Goal: Task Accomplishment & Management: Manage account settings

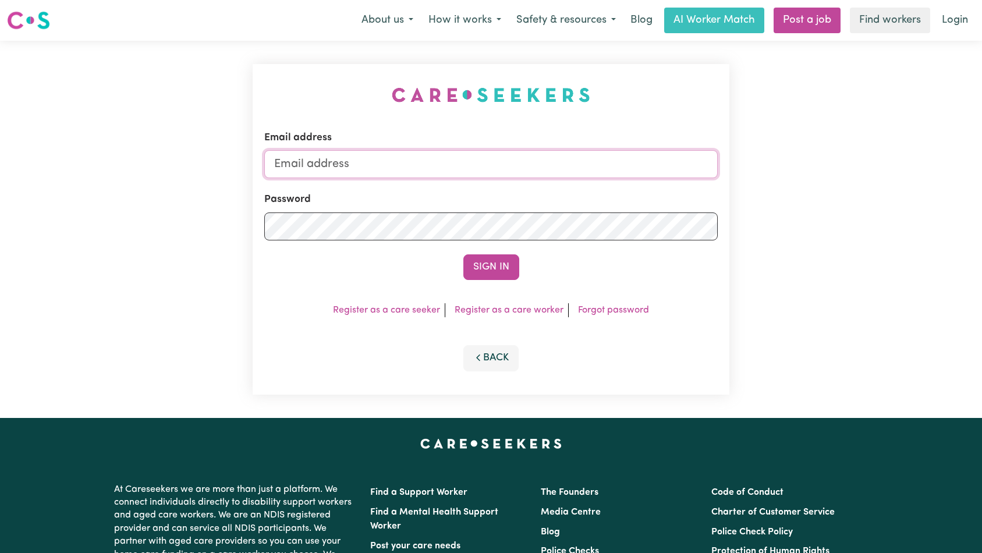
click at [526, 169] on input "Email address" at bounding box center [491, 164] width 454 height 28
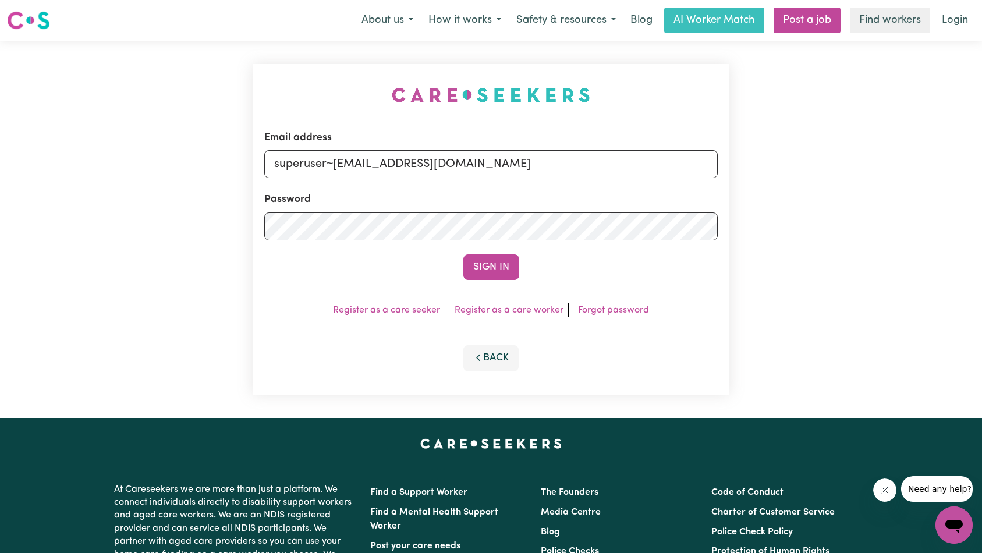
type input "superuser~[EMAIL_ADDRESS][DOMAIN_NAME]"
click at [489, 267] on button "Sign In" at bounding box center [491, 267] width 56 height 26
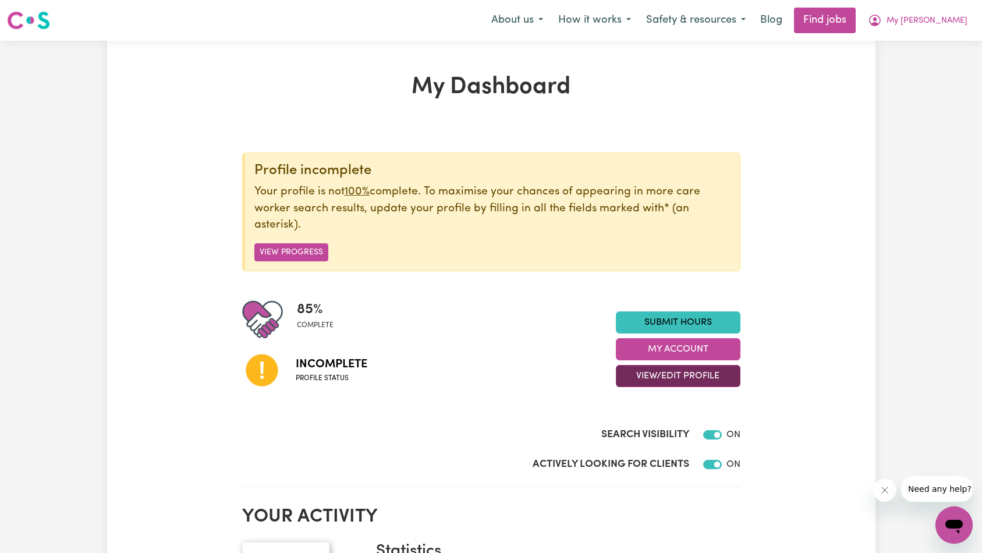
click at [678, 383] on button "View/Edit Profile" at bounding box center [678, 376] width 125 height 22
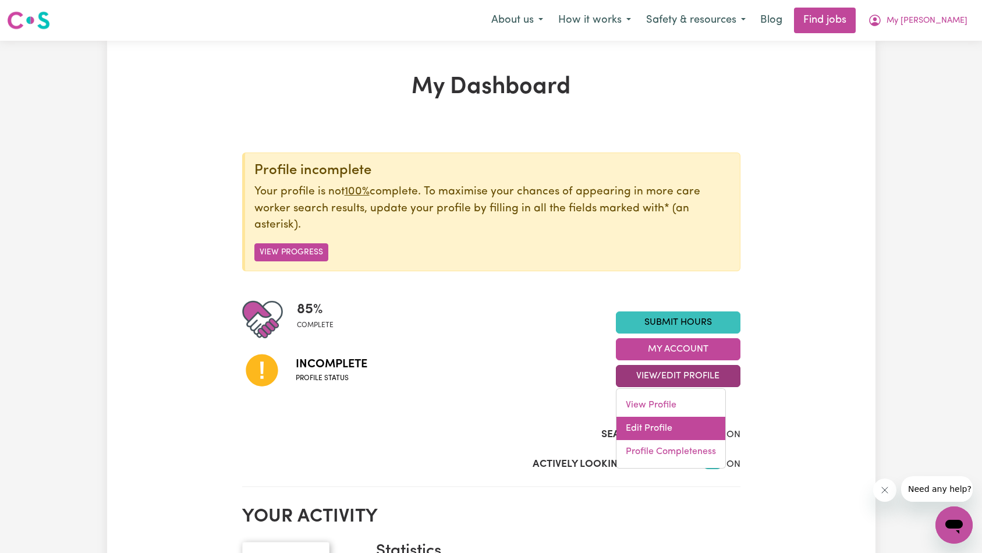
click at [676, 427] on link "Edit Profile" at bounding box center [670, 428] width 109 height 23
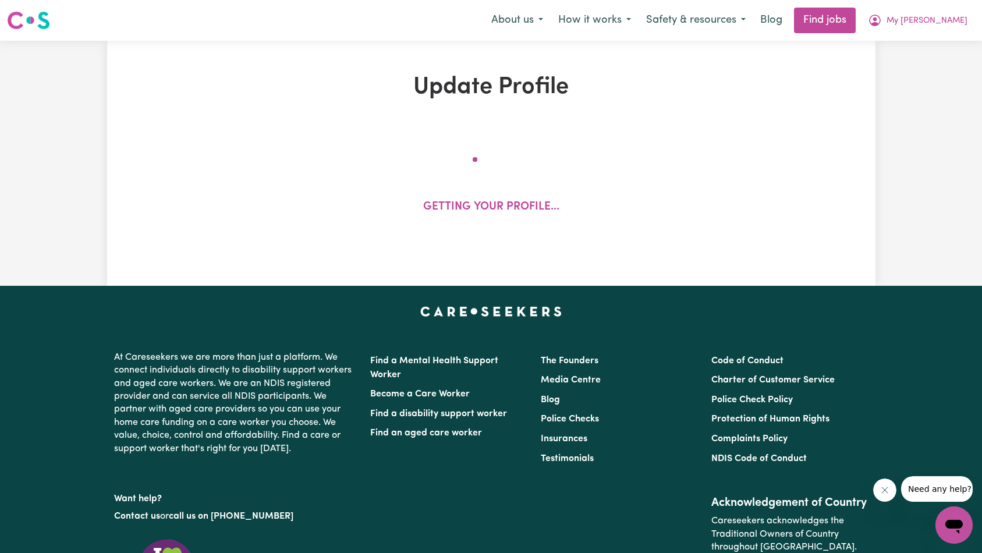
select select "[DEMOGRAPHIC_DATA]"
select select "[DEMOGRAPHIC_DATA] Citizen"
select select "Studying a healthcare related degree or qualification"
select select "39"
select select "40"
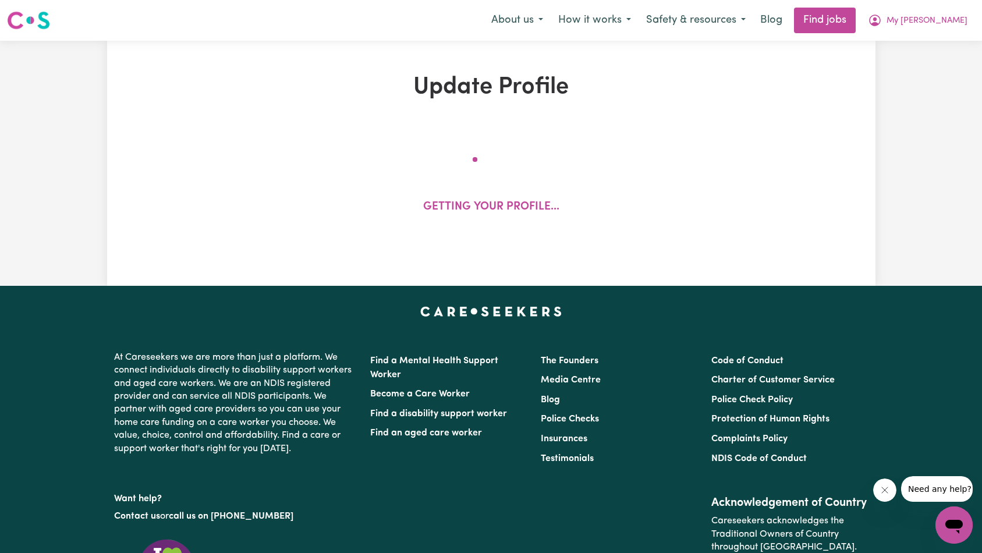
select select "42"
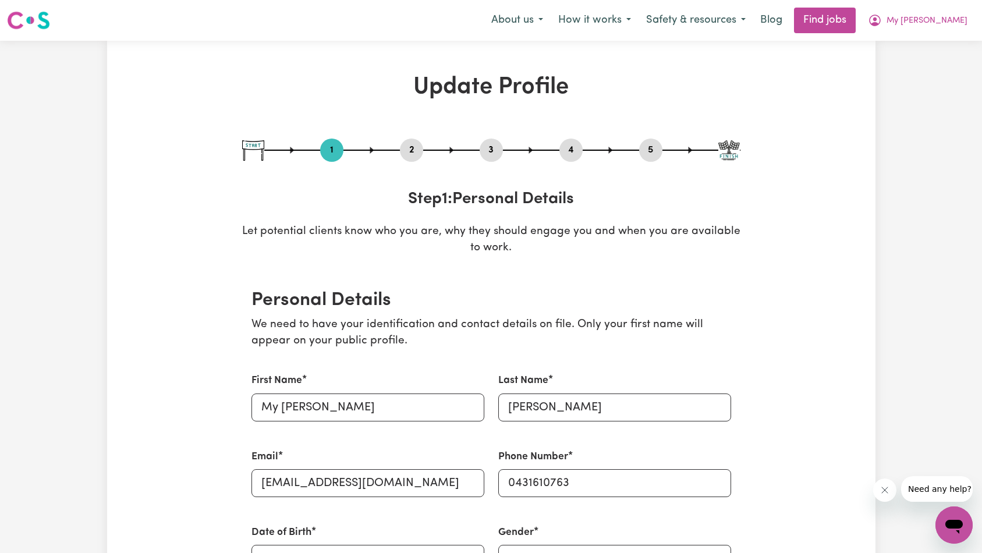
click at [418, 140] on div "2" at bounding box center [411, 149] width 23 height 23
click at [415, 152] on button "2" at bounding box center [411, 150] width 23 height 15
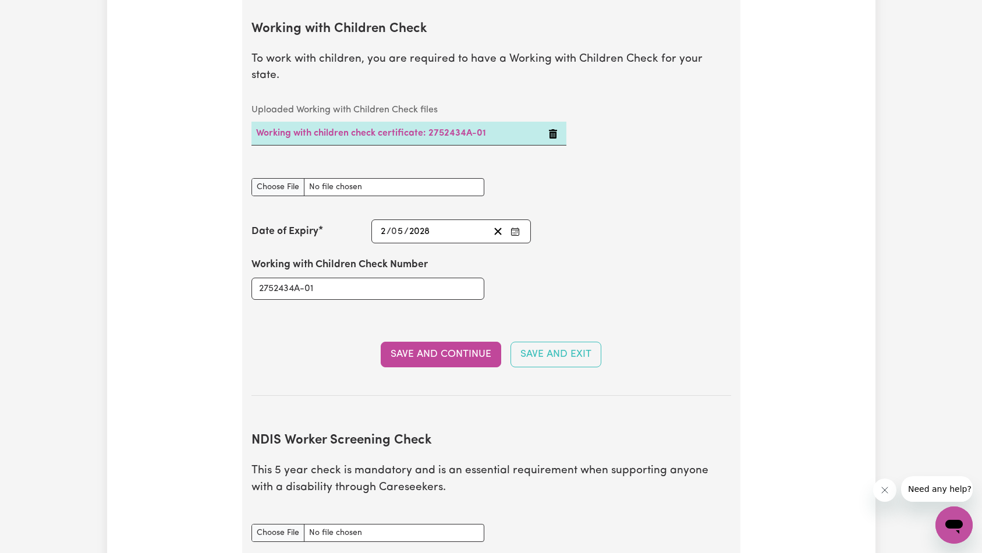
scroll to position [1006, 0]
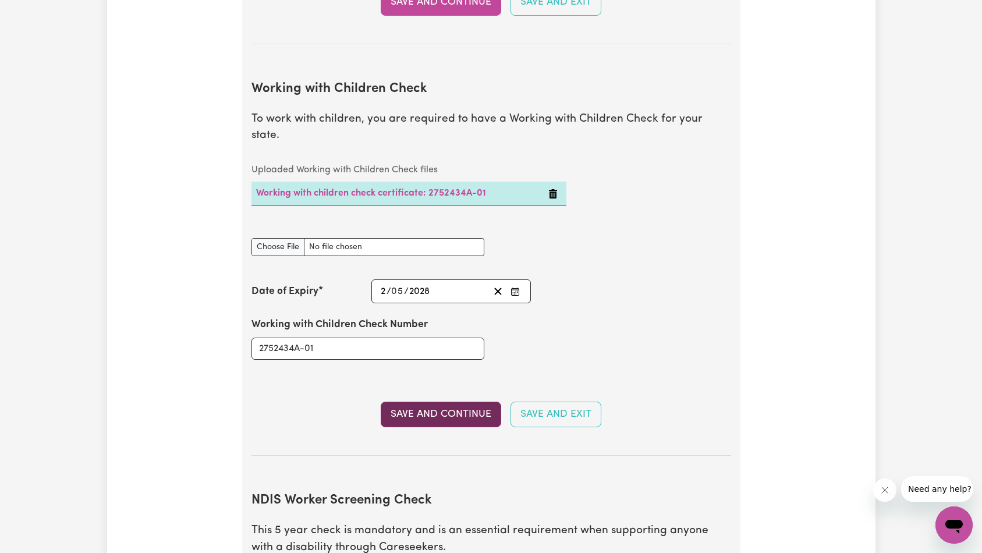
click at [464, 402] on button "Save and Continue" at bounding box center [441, 415] width 120 height 26
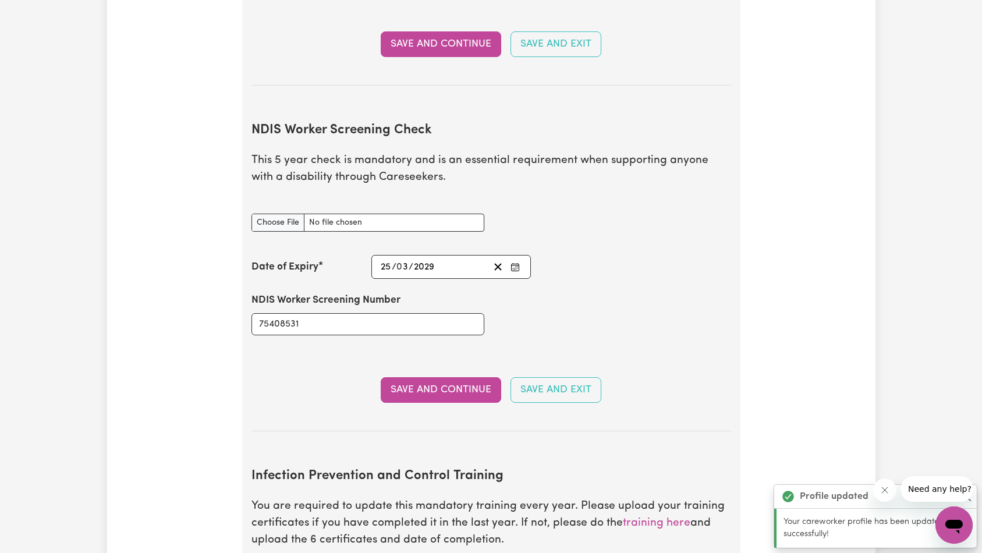
scroll to position [1381, 0]
